Goal: Information Seeking & Learning: Learn about a topic

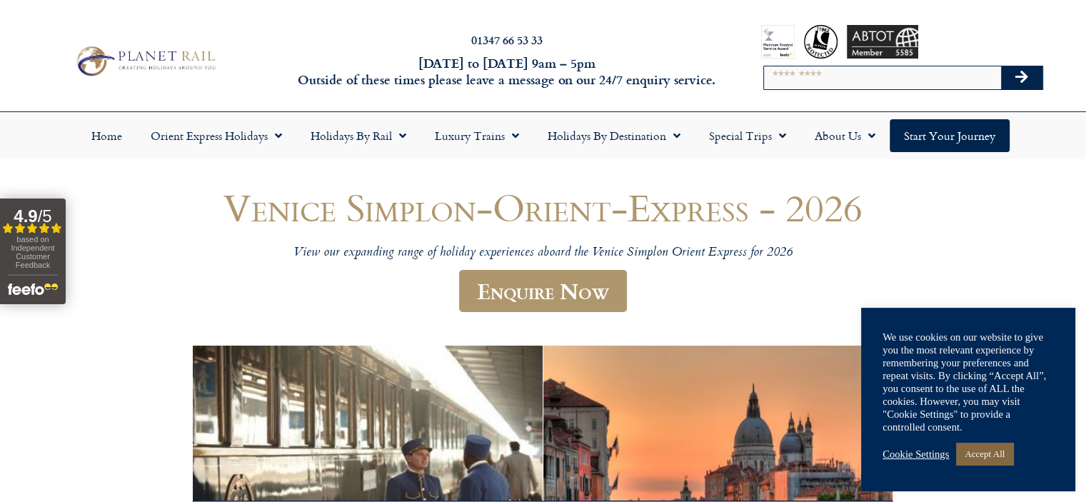
click at [975, 451] on link "Accept All" at bounding box center [984, 454] width 57 height 22
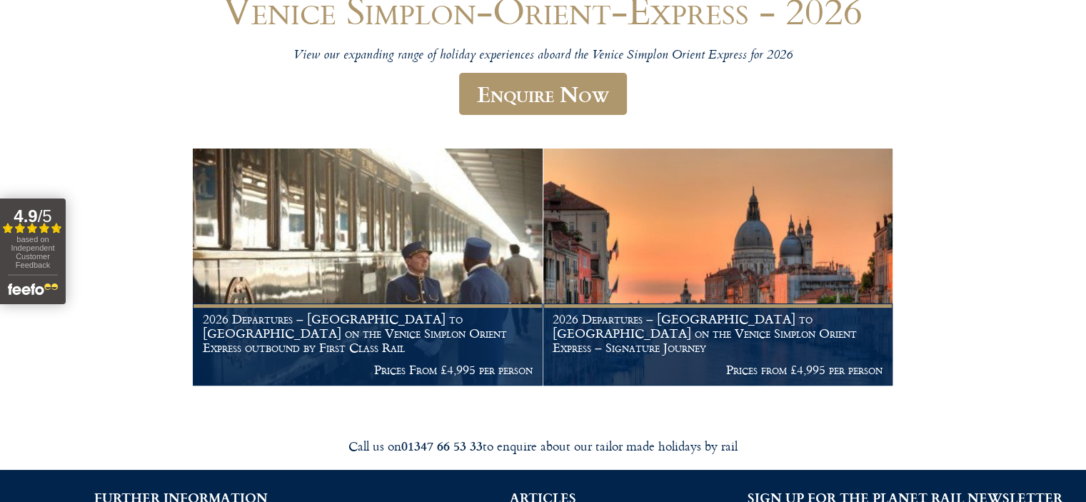
scroll to position [71, 0]
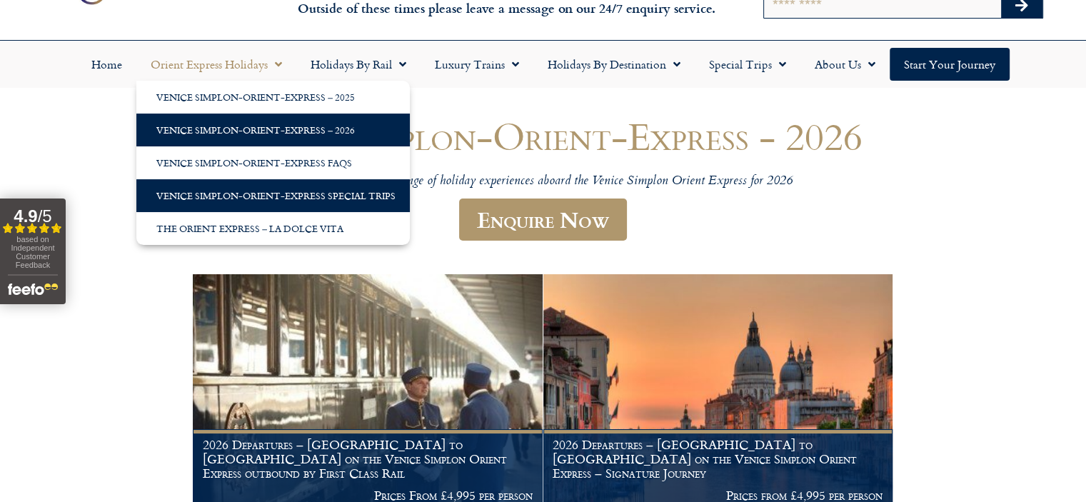
click at [305, 194] on link "Venice Simplon-Orient-Express Special Trips" at bounding box center [273, 195] width 274 height 33
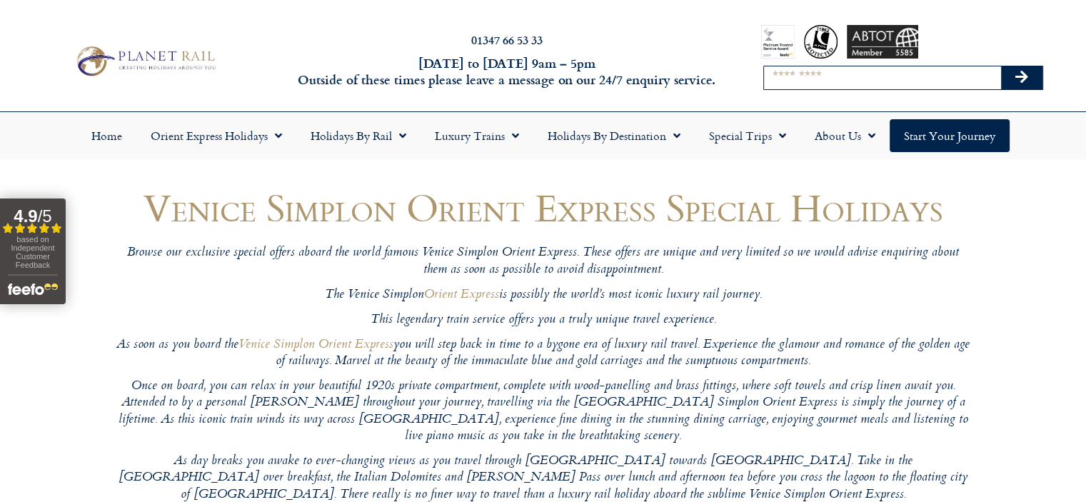
click at [774, 76] on input "Search" at bounding box center [882, 77] width 237 height 23
type input "**********"
click at [1001, 66] on button "Search" at bounding box center [1021, 77] width 41 height 23
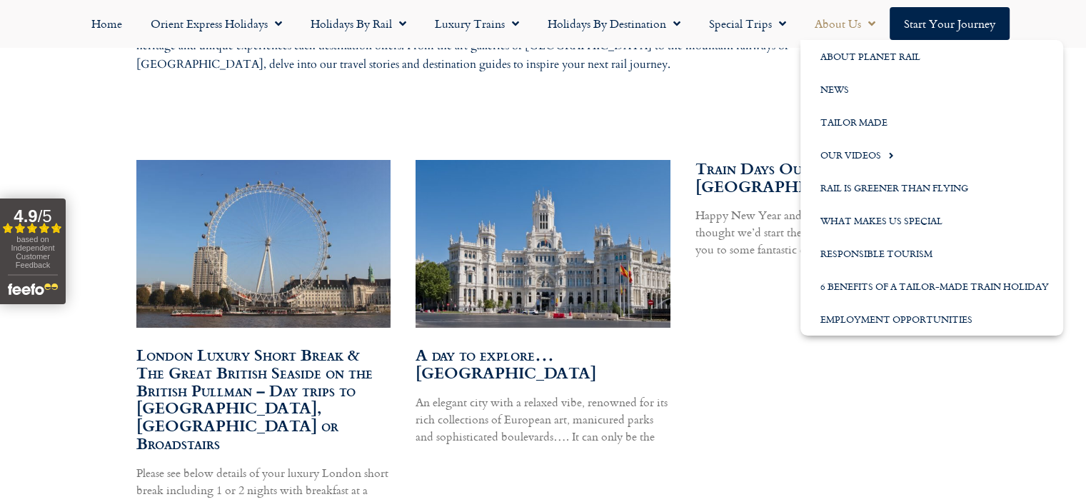
scroll to position [928, 0]
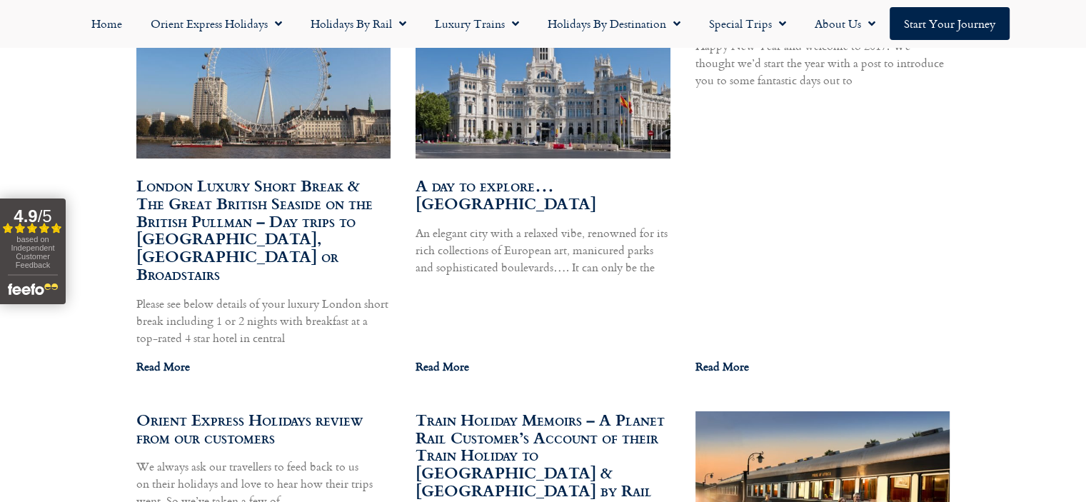
click at [171, 358] on link "Read More" at bounding box center [163, 366] width 54 height 17
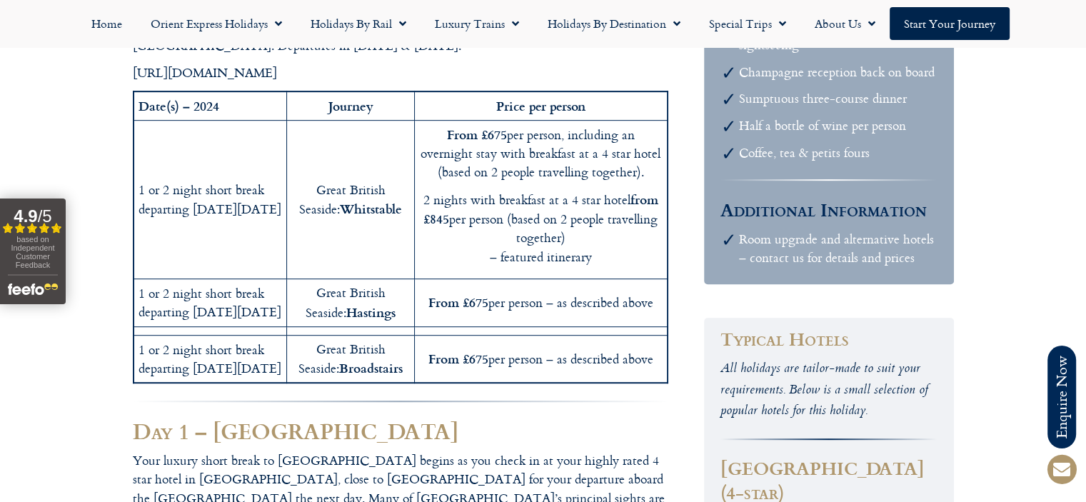
scroll to position [643, 0]
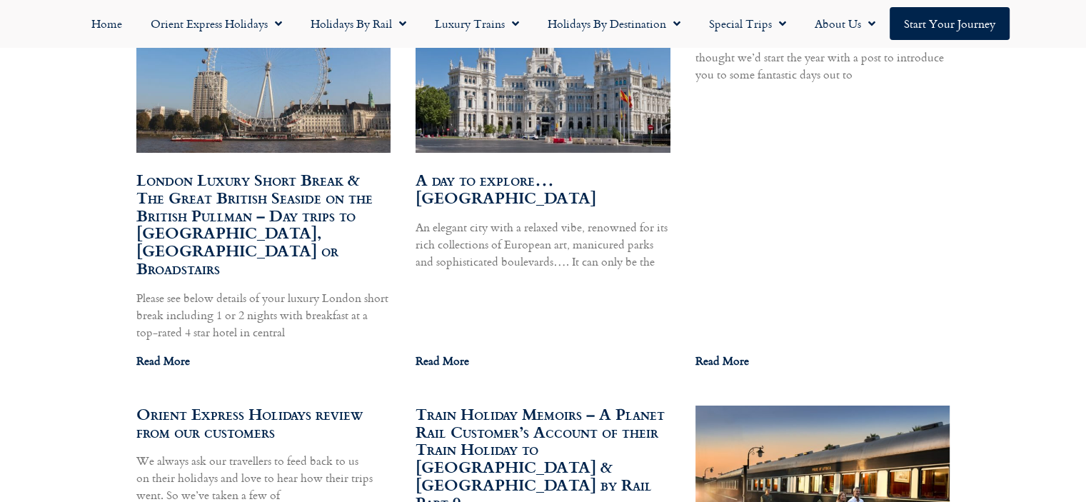
scroll to position [936, 0]
